Goal: Use online tool/utility

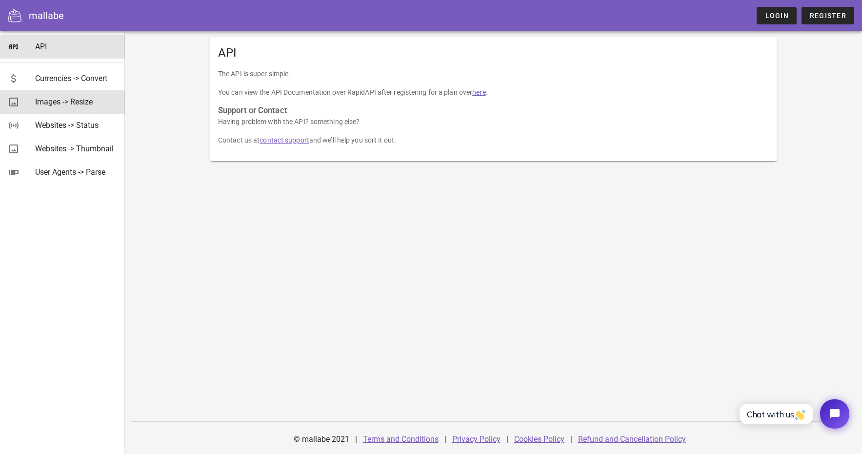
click at [87, 99] on div "Images -> Resize" at bounding box center [76, 101] width 82 height 9
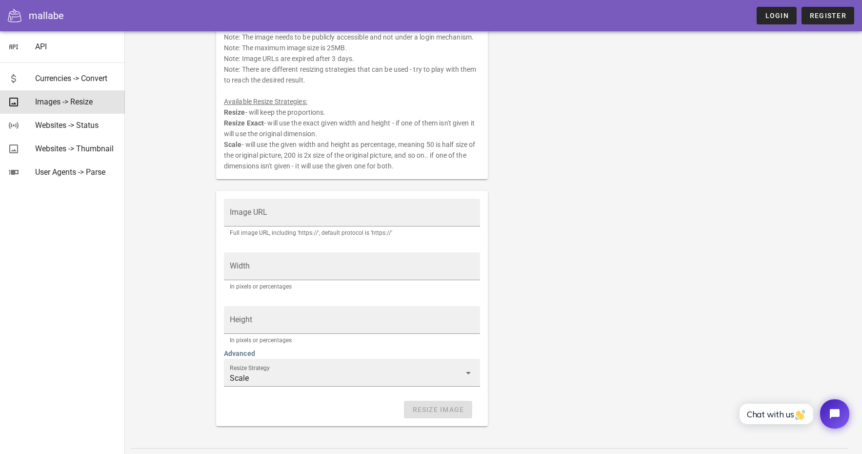
scroll to position [91, 0]
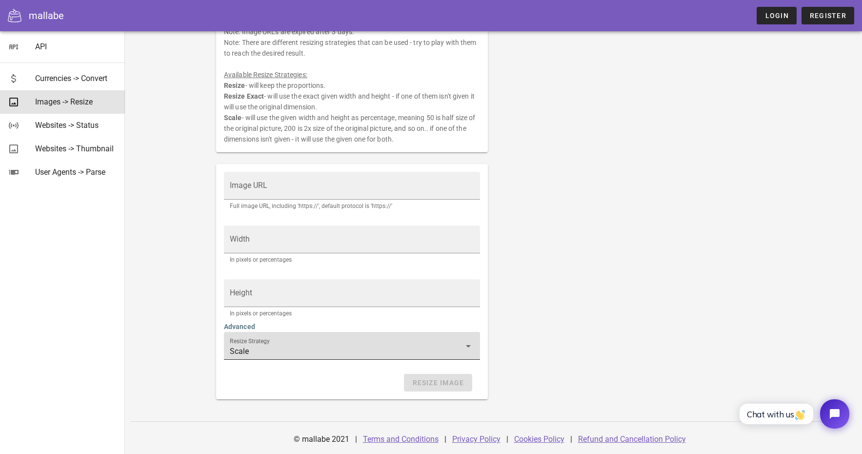
click at [313, 344] on input "Scale" at bounding box center [345, 351] width 231 height 16
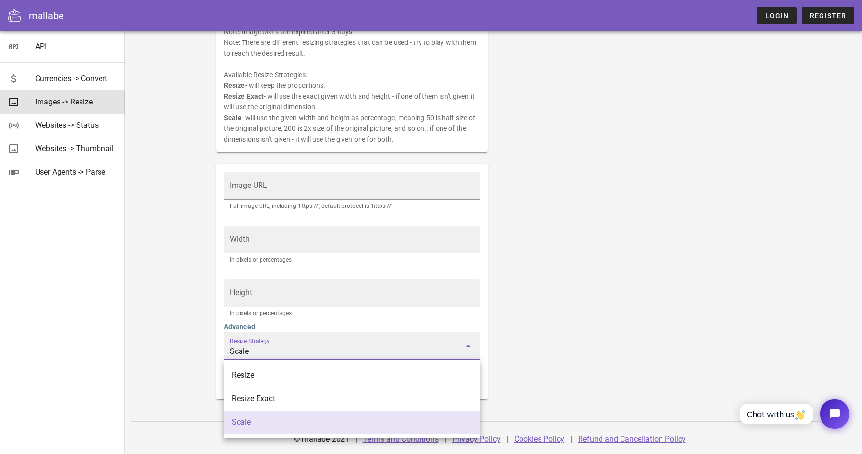
click at [533, 342] on div "Resize an image. Note: The image needs to be publicly accessible and not under …" at bounding box center [493, 187] width 566 height 435
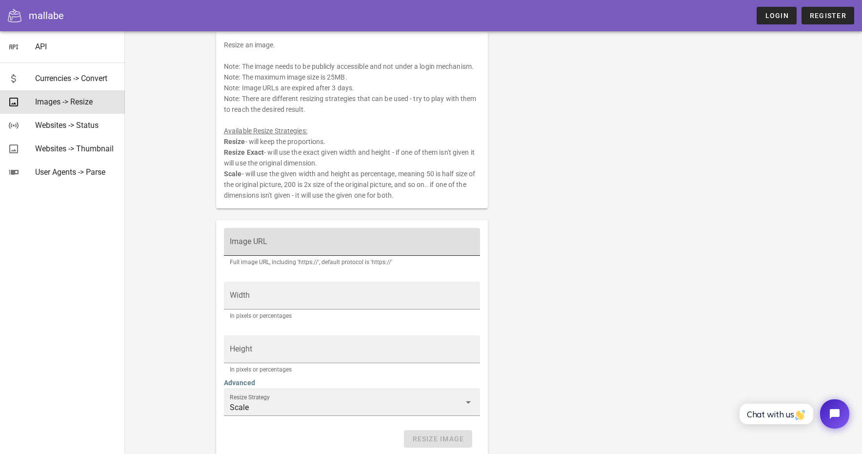
scroll to position [0, 0]
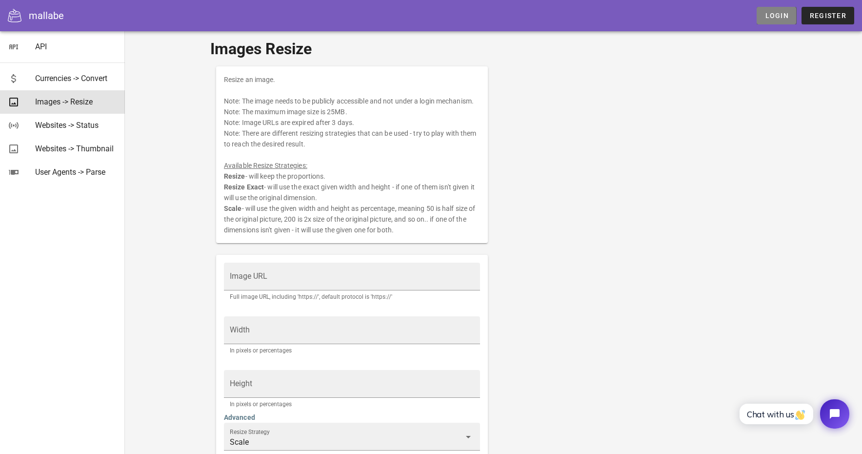
click at [786, 15] on span "Login" at bounding box center [776, 16] width 24 height 8
